Goal: Check status

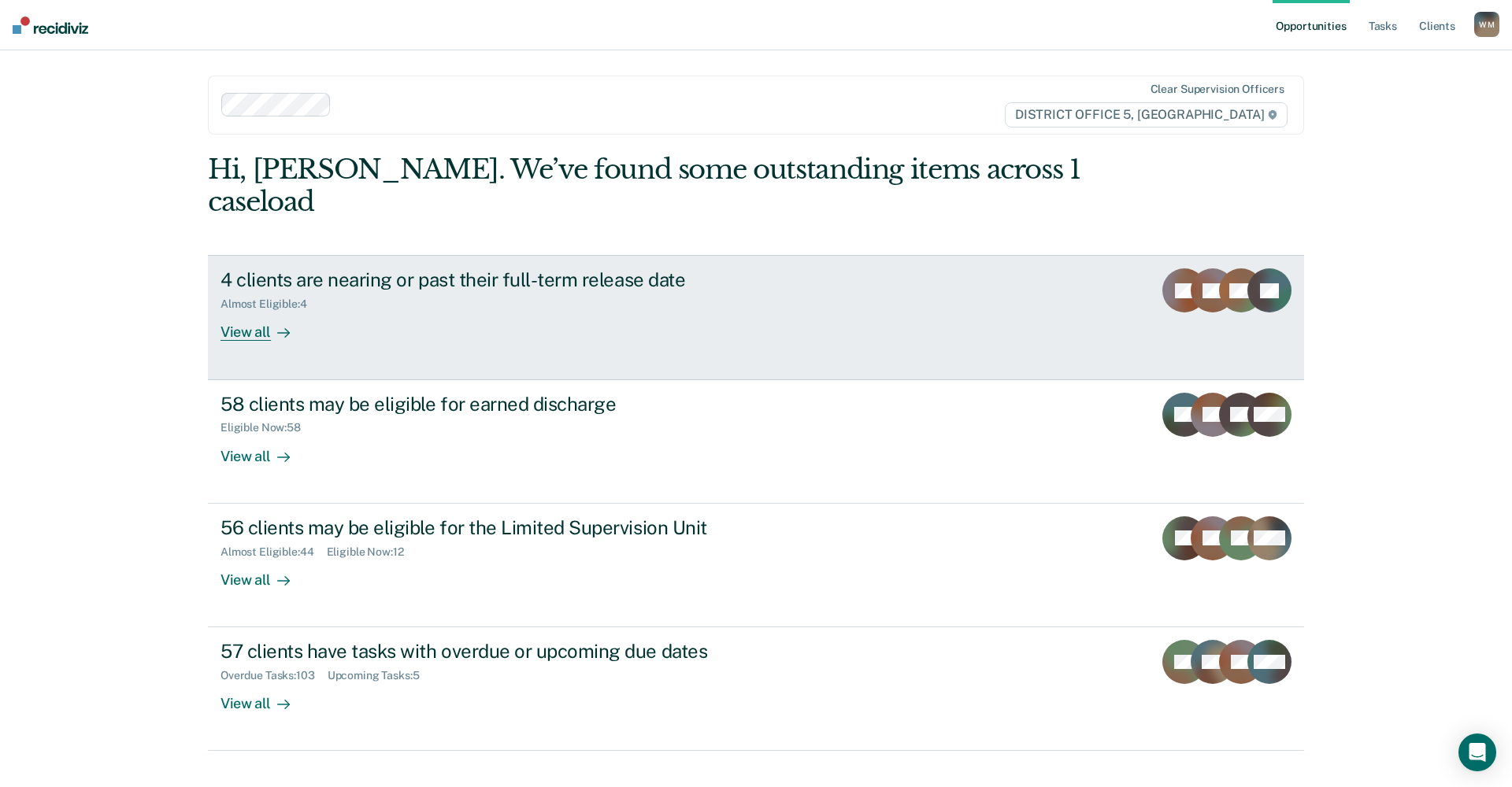
click at [430, 292] on div "Almost Eligible : 4" at bounding box center [496, 302] width 552 height 20
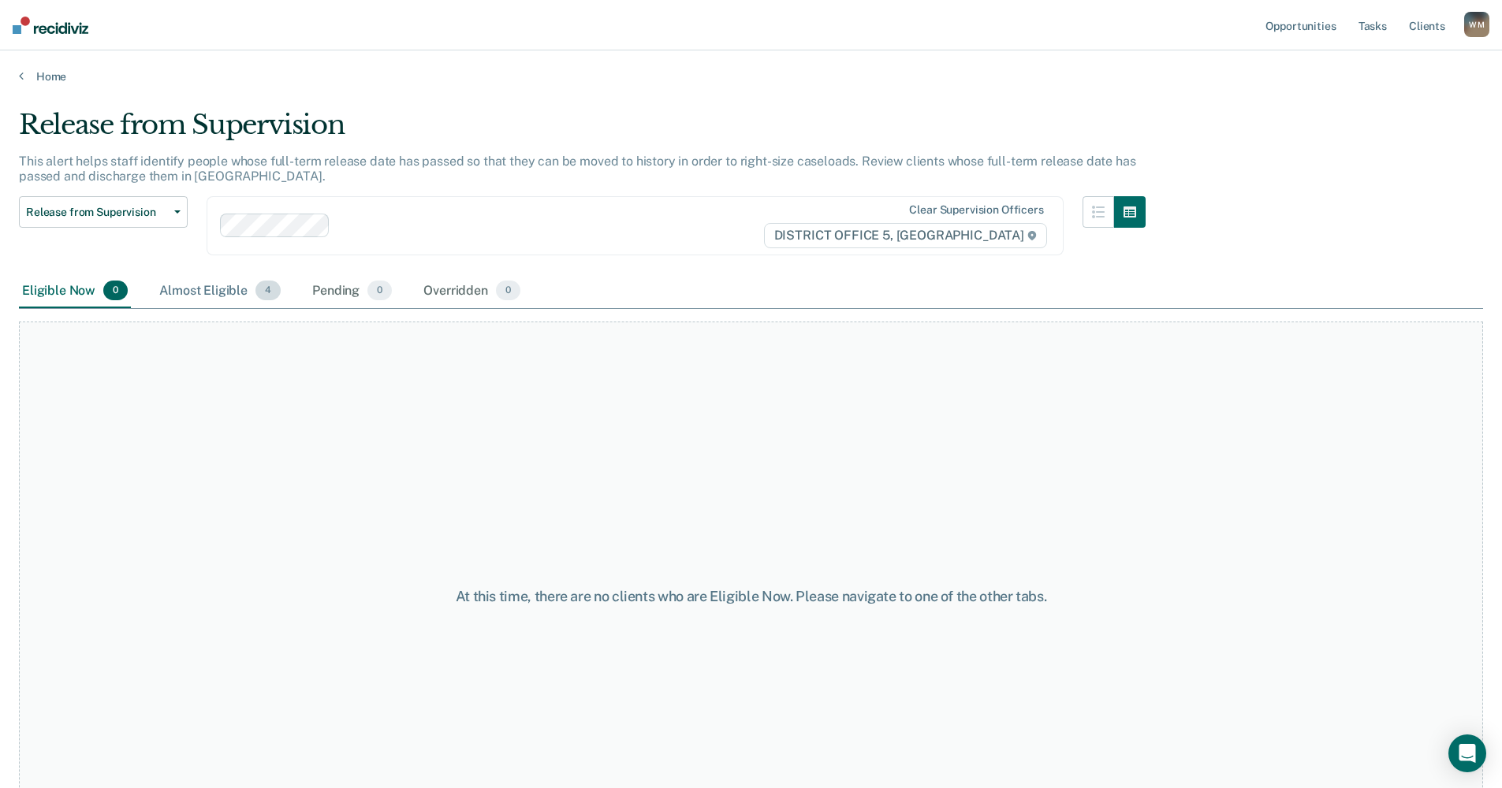
click at [242, 290] on div "Almost Eligible 4" at bounding box center [220, 291] width 128 height 35
